Goal: Task Accomplishment & Management: Manage account settings

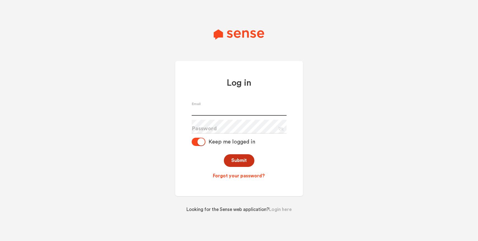
type input "[PERSON_NAME][EMAIL_ADDRESS][DOMAIN_NAME]"
click at [241, 161] on button "Submit" at bounding box center [239, 160] width 31 height 13
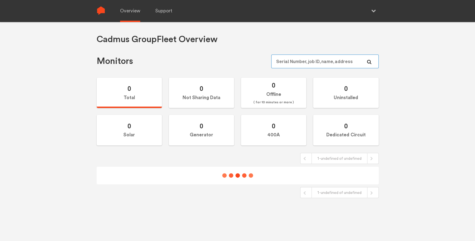
type input "[PERSON_NAME][EMAIL_ADDRESS][DOMAIN_NAME]"
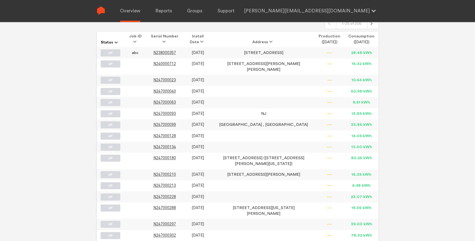
scroll to position [69, 0]
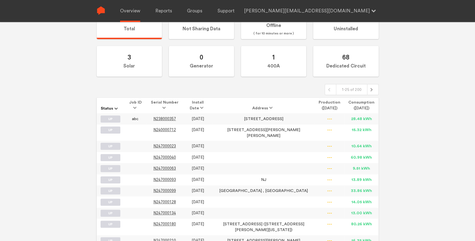
click at [206, 108] on span at bounding box center [206, 108] width 0 height 4
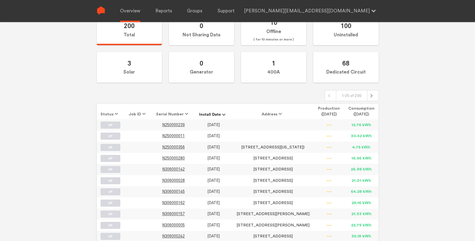
scroll to position [6, 0]
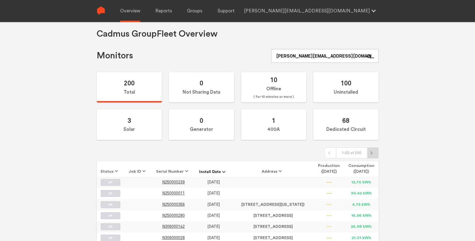
click at [376, 153] on div at bounding box center [372, 153] width 11 height 10
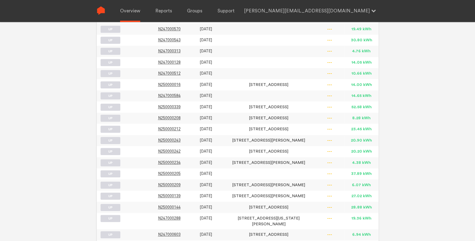
scroll to position [0, 0]
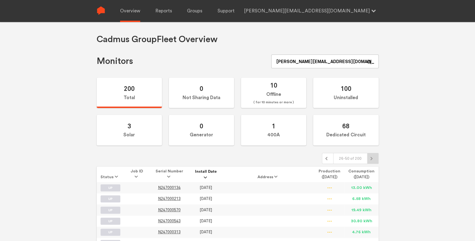
click at [369, 159] on icon at bounding box center [371, 159] width 4 height 4
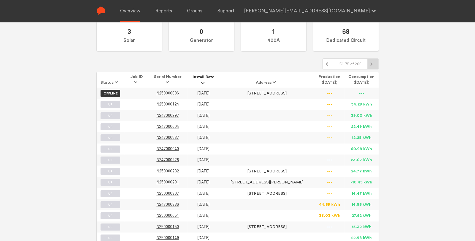
scroll to position [64, 0]
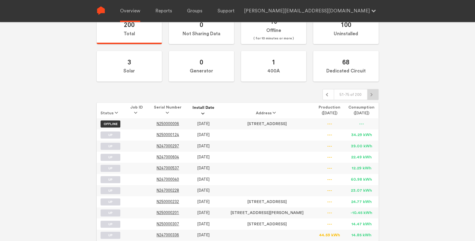
click at [373, 94] on div at bounding box center [372, 94] width 7 height 7
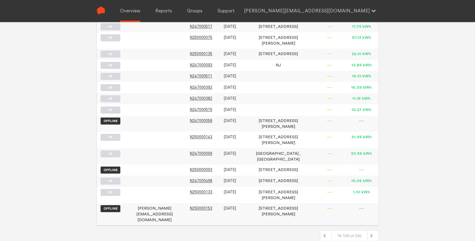
scroll to position [67, 0]
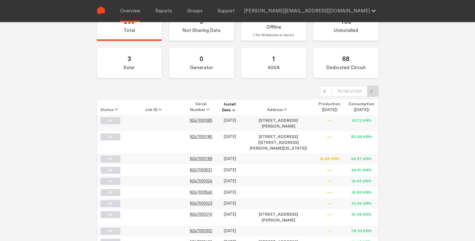
click at [373, 89] on div at bounding box center [372, 91] width 7 height 7
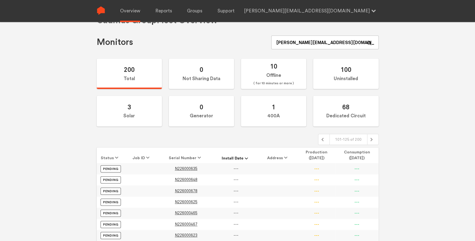
scroll to position [1, 0]
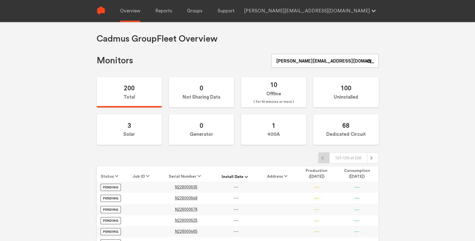
click at [322, 157] on icon at bounding box center [322, 158] width 2 height 4
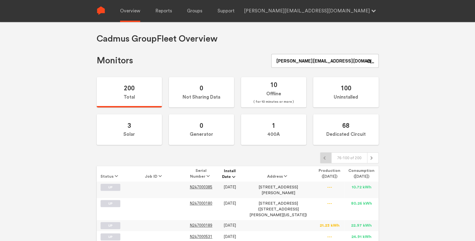
click at [322, 157] on div at bounding box center [325, 158] width 11 height 10
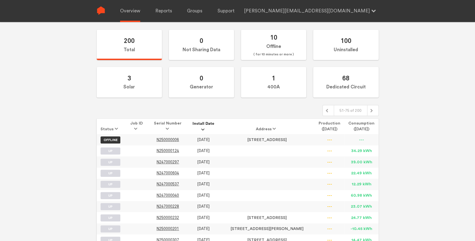
scroll to position [59, 0]
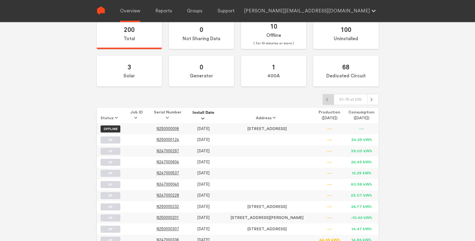
click at [328, 104] on div at bounding box center [328, 99] width 11 height 10
